Goal: Find contact information: Obtain details needed to contact an individual or organization

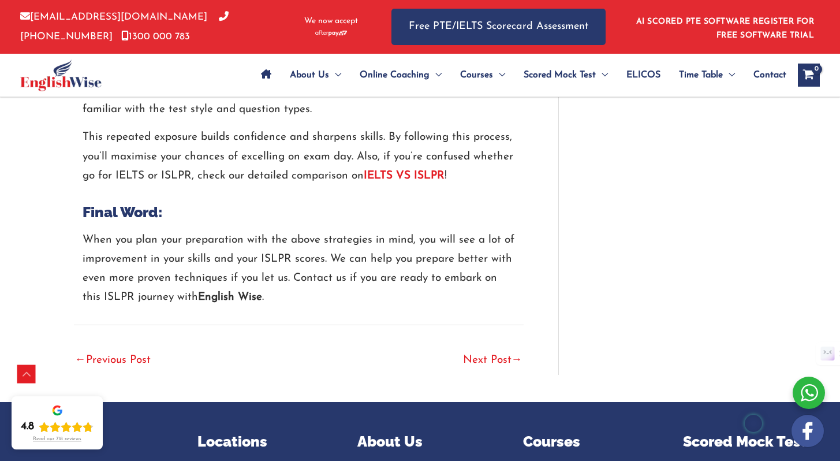
scroll to position [2740, 0]
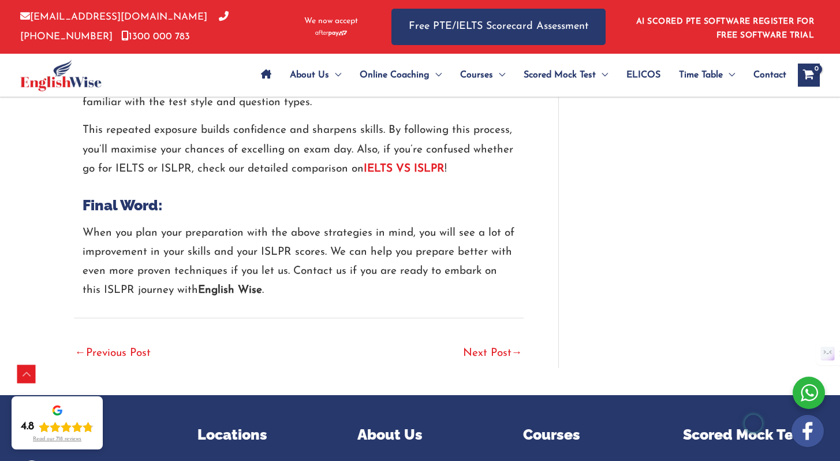
click at [502, 341] on link "Next Post →" at bounding box center [492, 353] width 59 height 25
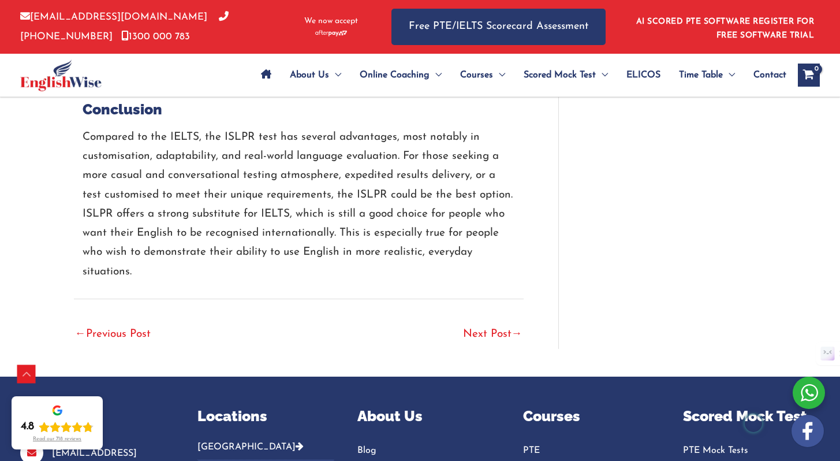
scroll to position [2411, 0]
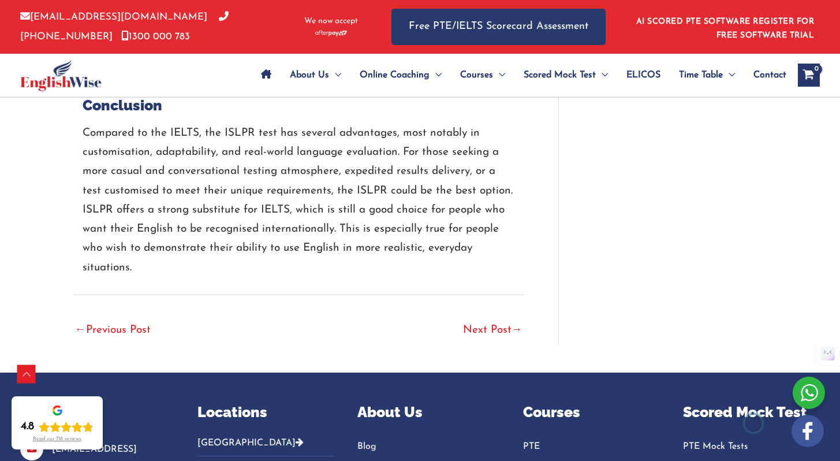
click at [484, 332] on link "Next Post →" at bounding box center [492, 330] width 59 height 25
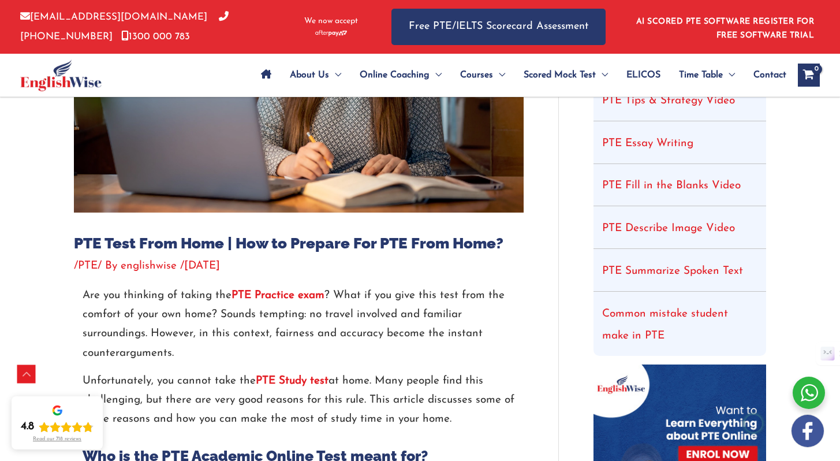
scroll to position [248, 0]
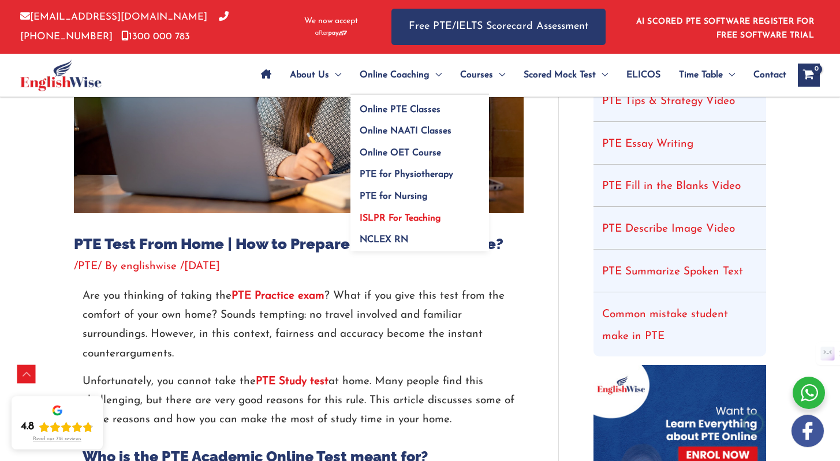
click at [393, 221] on span "ISLPR For Teaching" at bounding box center [400, 218] width 81 height 9
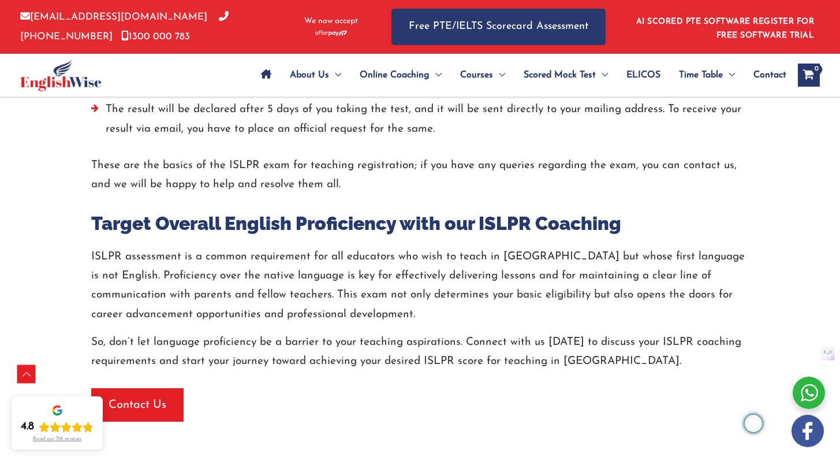
scroll to position [2021, 0]
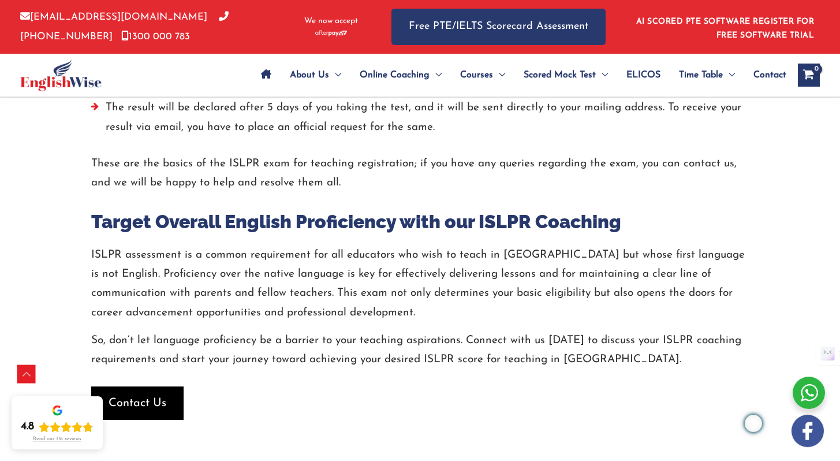
click at [158, 395] on span "Contact Us" at bounding box center [138, 403] width 58 height 16
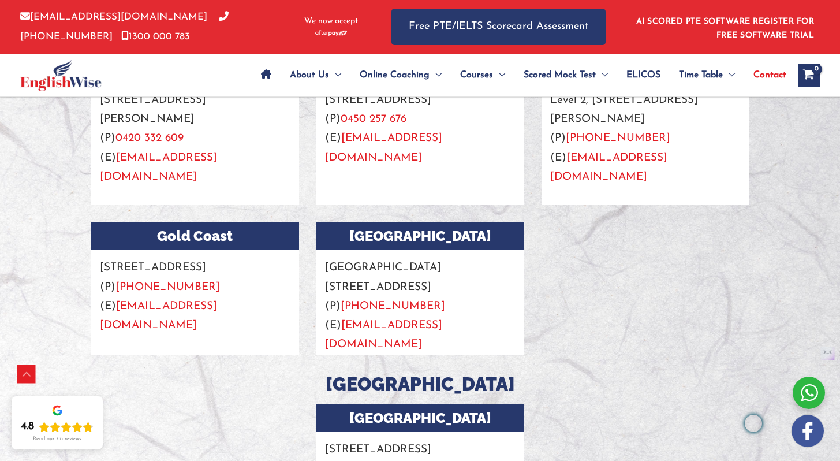
scroll to position [1447, 0]
